Goal: Task Accomplishment & Management: Use online tool/utility

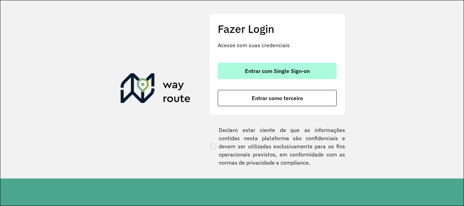
click at [279, 71] on span "Entrar com Single Sign-on" at bounding box center [277, 70] width 65 height 5
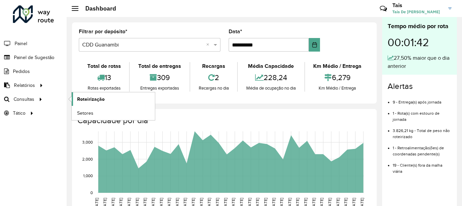
click at [84, 98] on span "Roteirização" at bounding box center [91, 99] width 28 height 7
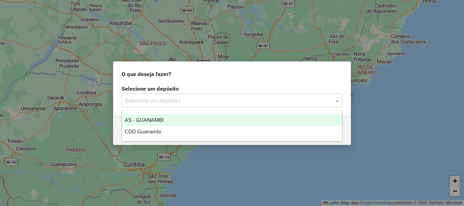
click at [294, 103] on input "text" at bounding box center [225, 101] width 200 height 8
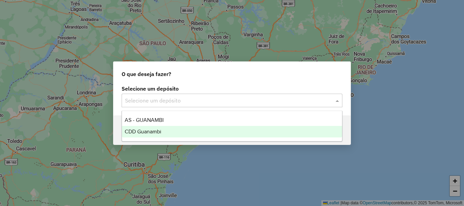
click at [159, 131] on span "CDD Guanambi" at bounding box center [143, 132] width 37 height 6
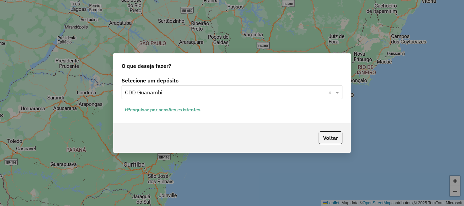
click at [182, 111] on button "Pesquisar por sessões existentes" at bounding box center [163, 110] width 82 height 11
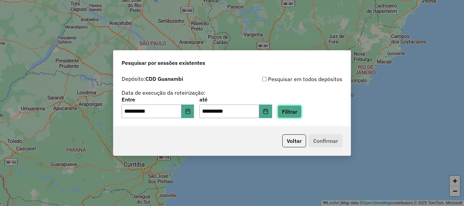
click at [299, 113] on button "Filtrar" at bounding box center [290, 111] width 24 height 13
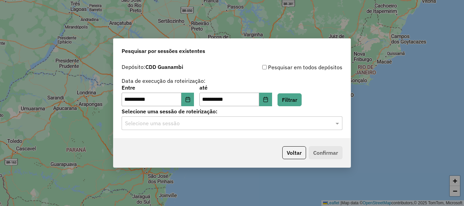
click at [253, 123] on input "text" at bounding box center [225, 124] width 200 height 8
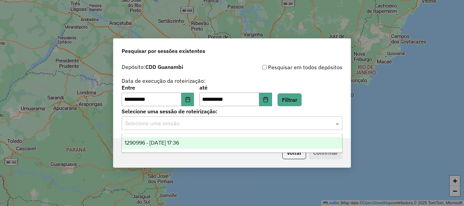
click at [179, 147] on div "1290996 - [DATE] 17:36" at bounding box center [232, 143] width 220 height 12
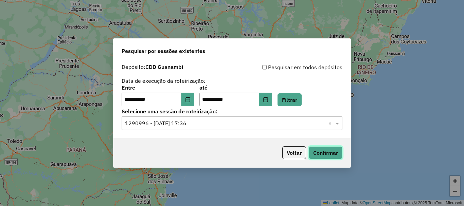
click at [332, 150] on button "Confirmar" at bounding box center [326, 152] width 34 height 13
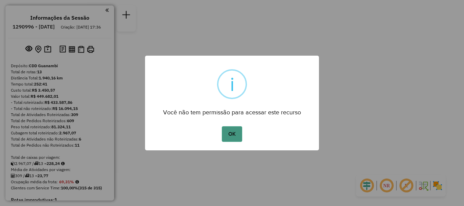
click at [231, 135] on button "OK" at bounding box center [232, 134] width 20 height 16
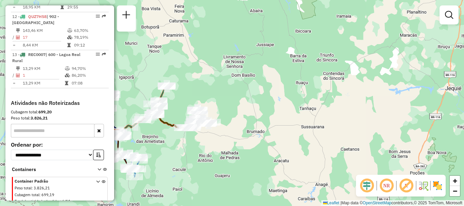
scroll to position [585, 0]
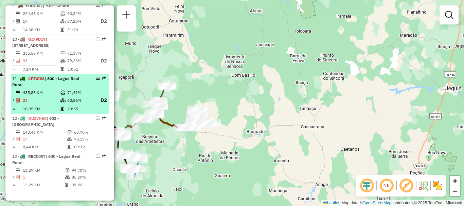
click at [53, 97] on td "23" at bounding box center [41, 100] width 38 height 8
select select "**********"
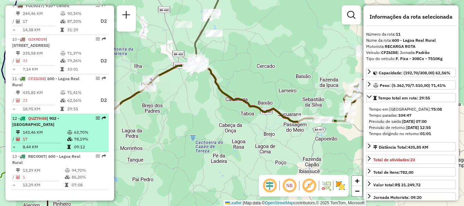
click at [41, 136] on td "17" at bounding box center [44, 139] width 45 height 7
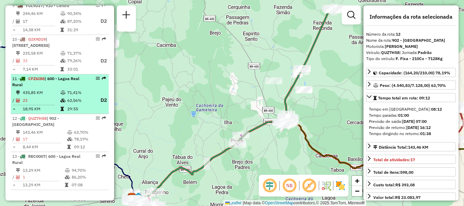
scroll to position [483, 0]
